Goal: Information Seeking & Learning: Learn about a topic

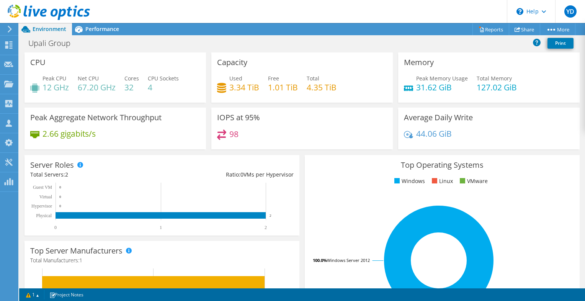
click at [253, 77] on div "Used 3.34 TiB" at bounding box center [244, 82] width 30 height 17
click at [42, 84] on div "Peak CPU 12 GHz" at bounding box center [49, 82] width 39 height 17
drag, startPoint x: 42, startPoint y: 84, endPoint x: 64, endPoint y: 86, distance: 22.7
click at [64, 86] on div "Peak CPU 12 GHz" at bounding box center [49, 82] width 39 height 17
click at [64, 86] on h4 "12 GHz" at bounding box center [55, 87] width 26 height 8
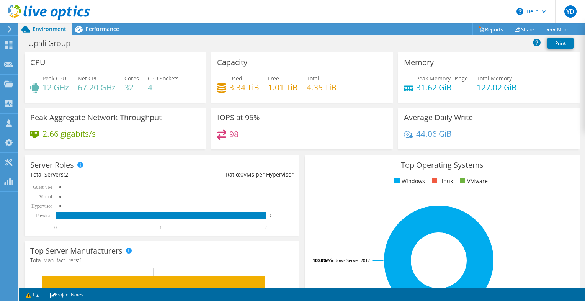
click at [70, 92] on div "Peak CPU 12 GHz Net CPU 67.20 GHz Cores 32 CPU Sockets 4" at bounding box center [115, 86] width 170 height 25
drag, startPoint x: 401, startPoint y: 136, endPoint x: 468, endPoint y: 142, distance: 67.3
click at [468, 142] on div "44.06 GiB" at bounding box center [489, 137] width 170 height 16
